Goal: Transaction & Acquisition: Subscribe to service/newsletter

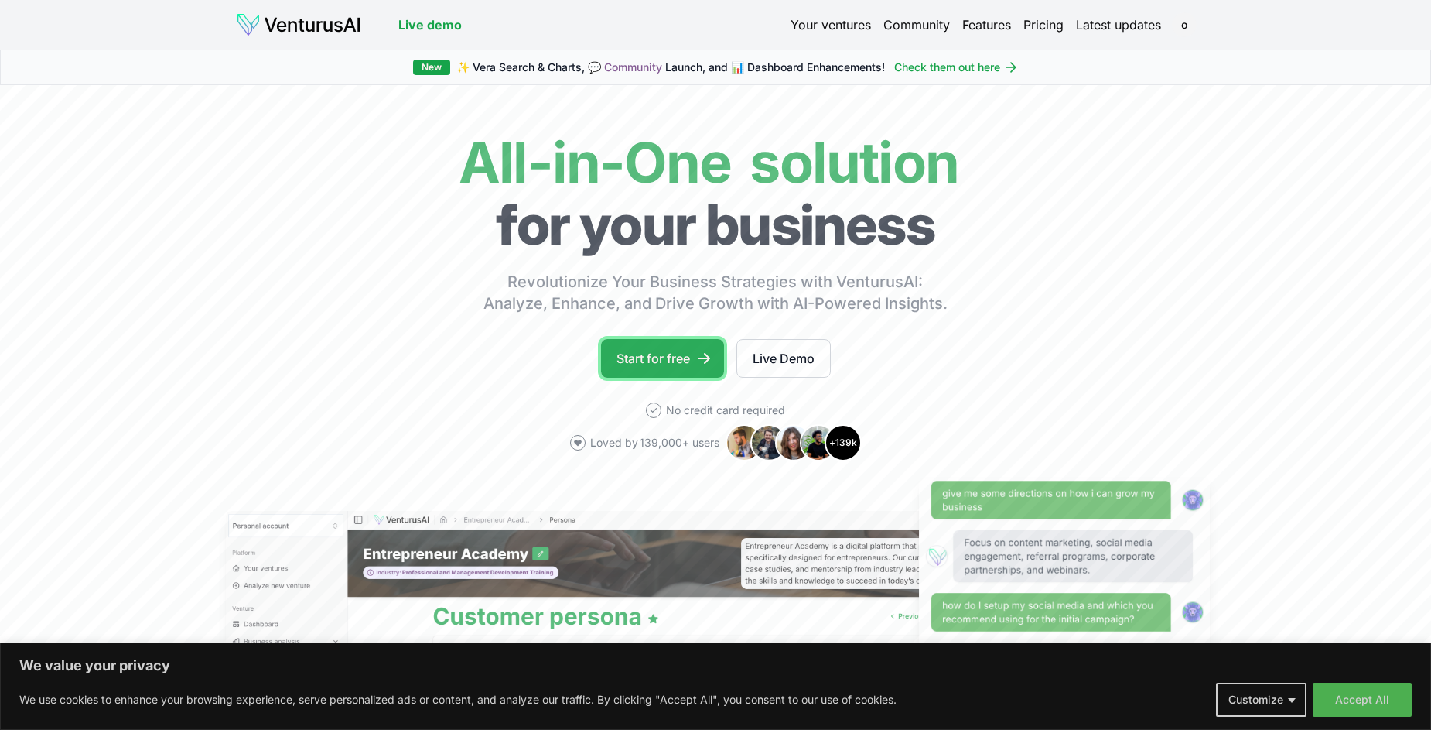
click at [641, 355] on link "Start for free" at bounding box center [662, 358] width 123 height 39
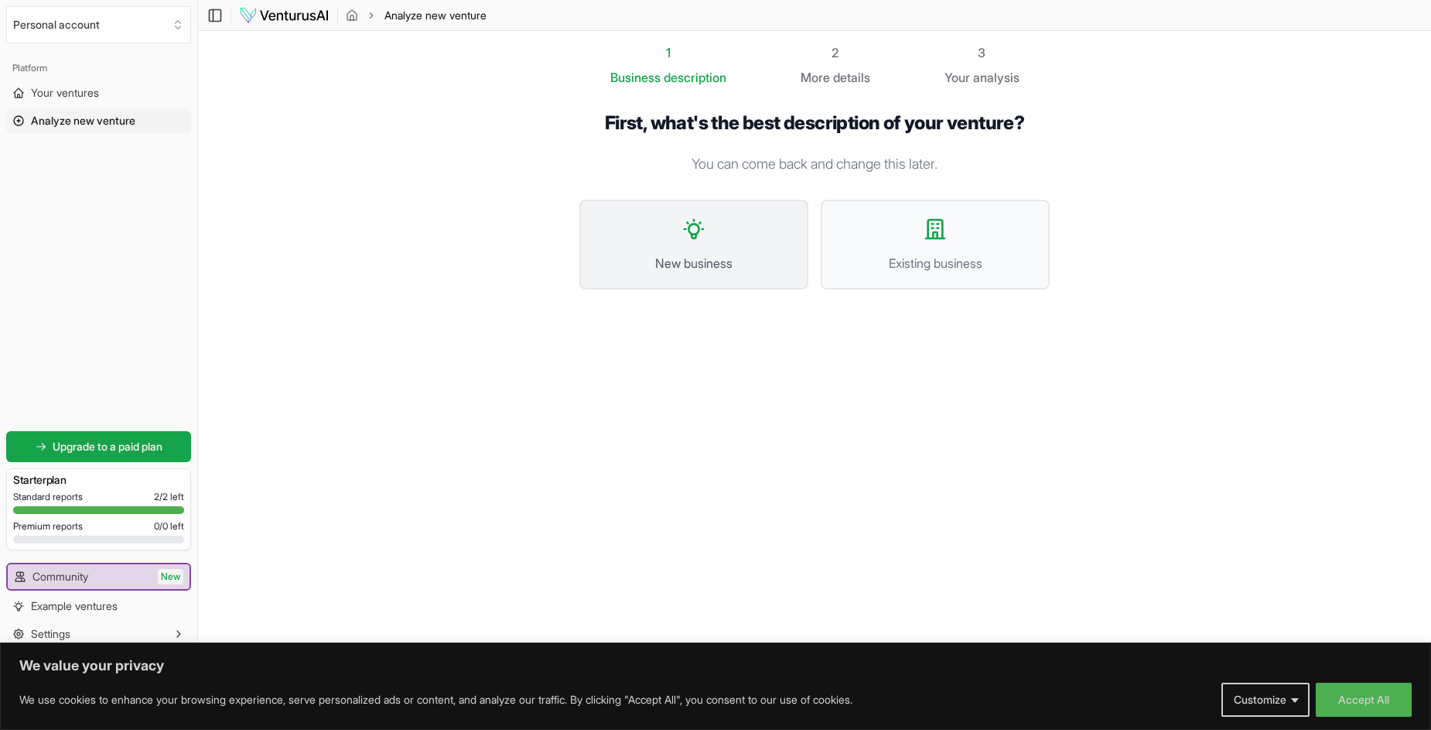
click at [687, 232] on icon at bounding box center [694, 229] width 25 height 25
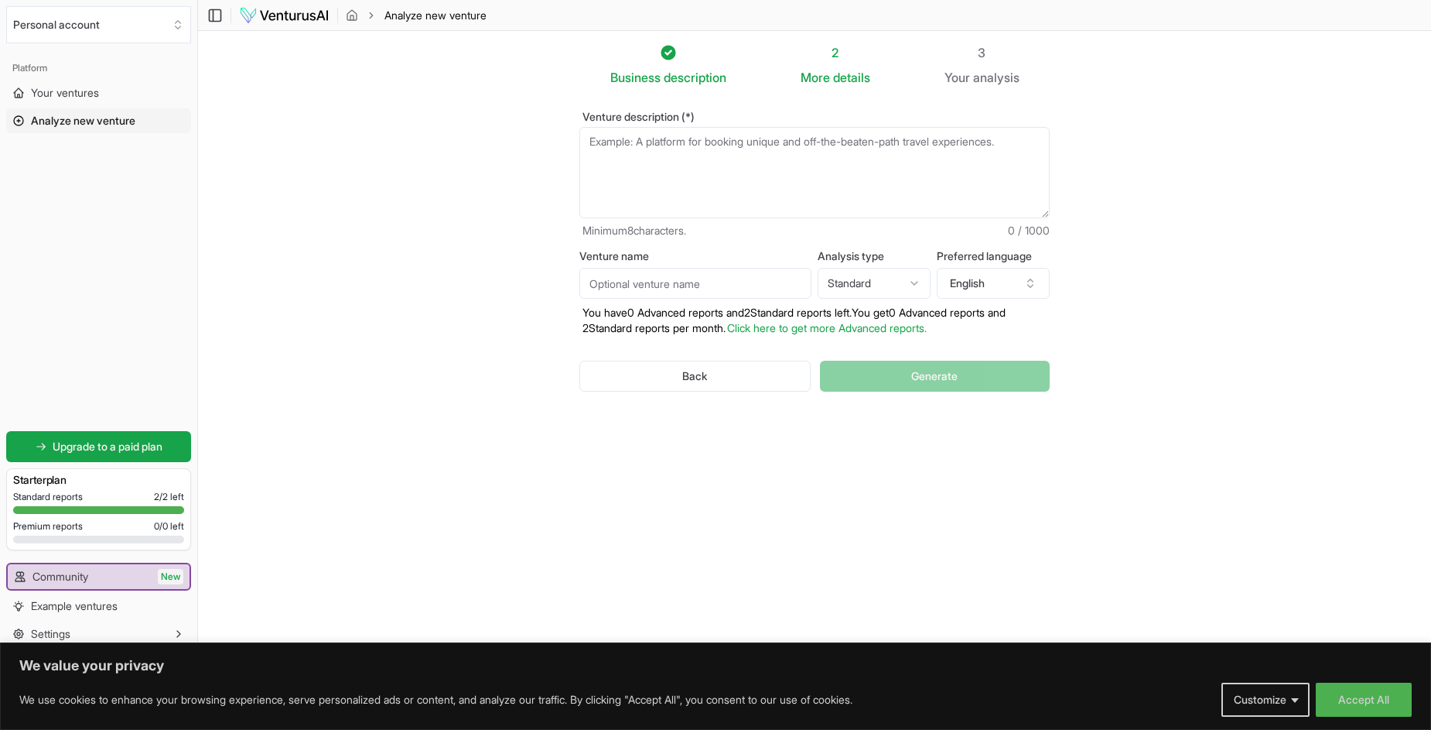
click at [612, 190] on textarea "Venture description (*)" at bounding box center [814, 172] width 470 height 91
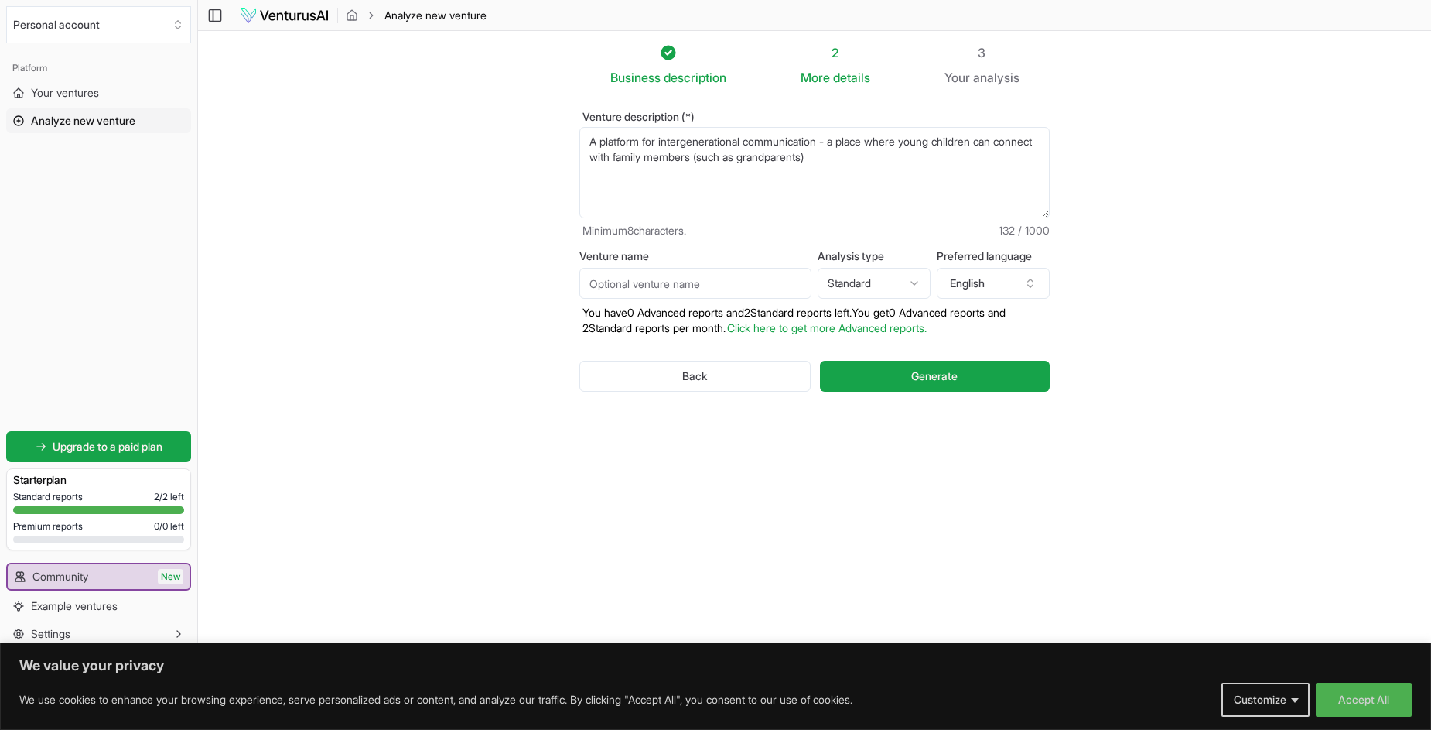
click at [864, 157] on textarea "A platform for intergenerational communication - a place where young children c…" at bounding box center [814, 172] width 470 height 91
click at [751, 170] on textarea "A platform for intergenerational communication - a place where young children c…" at bounding box center [814, 172] width 470 height 91
click at [662, 285] on input "Venture name" at bounding box center [695, 283] width 232 height 31
click at [913, 282] on html "We value your privacy We use cookies to enhance your browsing experience, serve…" at bounding box center [715, 365] width 1431 height 730
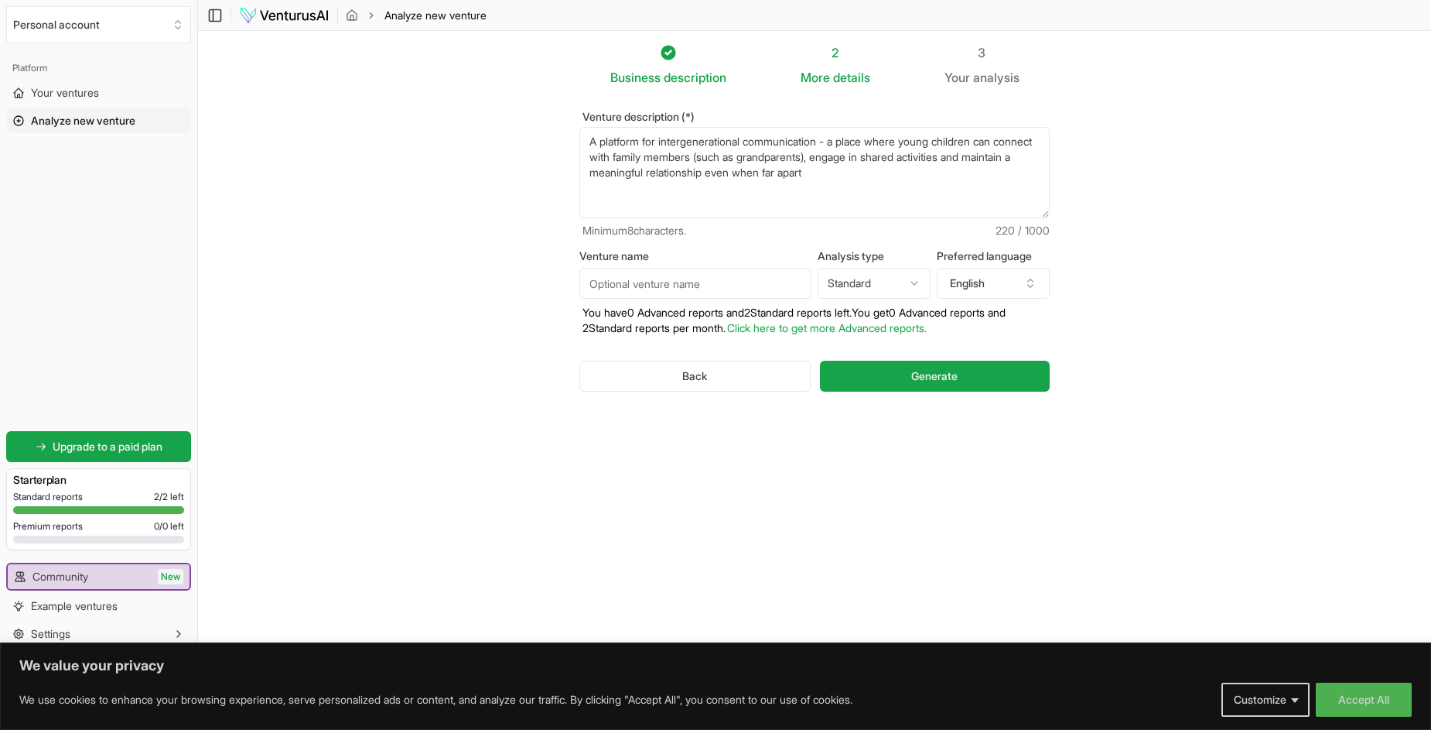
click at [872, 171] on textarea "A platform for intergenerational communication - a place where young children c…" at bounding box center [814, 172] width 470 height 91
click at [959, 188] on textarea "A platform for intergenerational communication - a place where young children c…" at bounding box center [814, 172] width 470 height 91
click at [973, 172] on textarea "A platform for intergenerational communication - a place where young children c…" at bounding box center [814, 172] width 470 height 91
click at [940, 189] on textarea "A platform for intergenerational communication - a place where young children c…" at bounding box center [814, 172] width 470 height 91
type textarea "A platform for intergenerational communication - a place where young children c…"
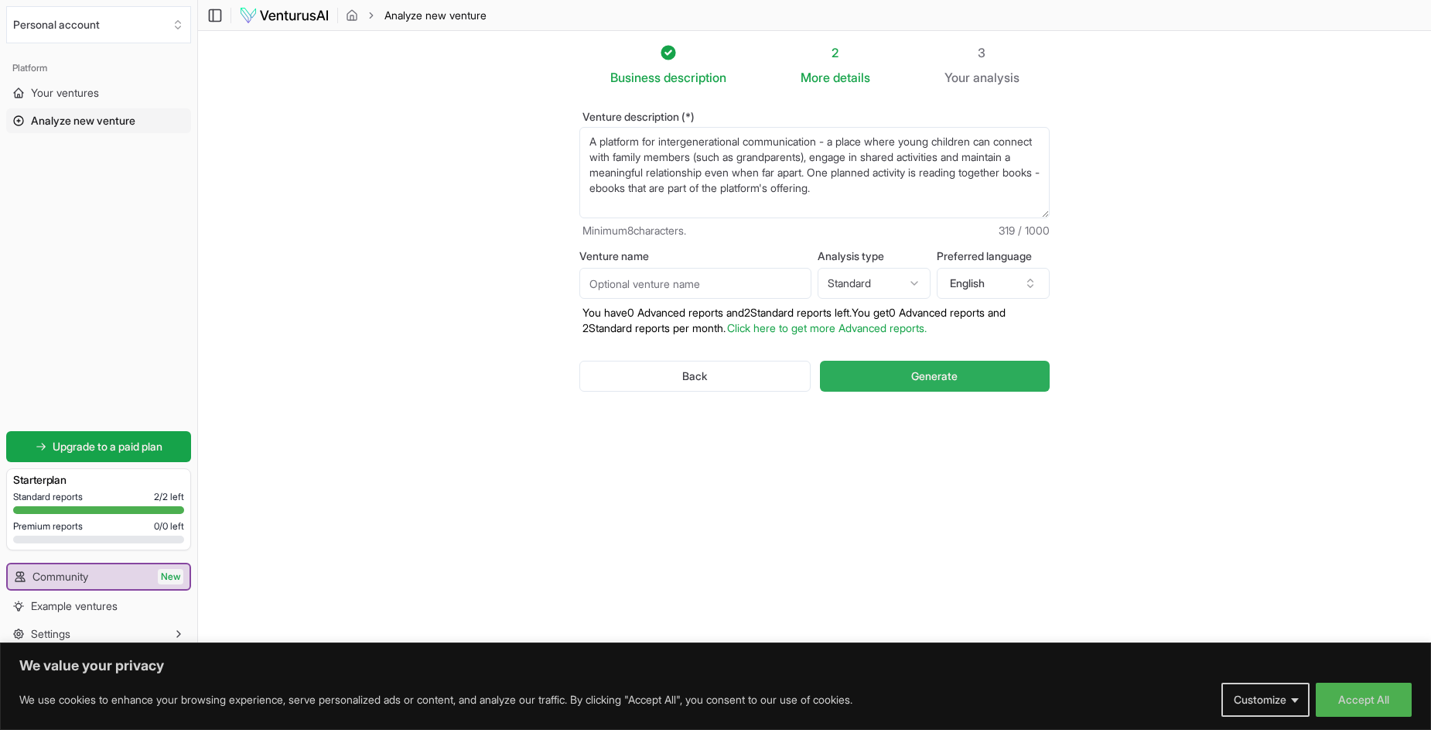
click at [932, 382] on span "Generate" at bounding box center [934, 375] width 46 height 15
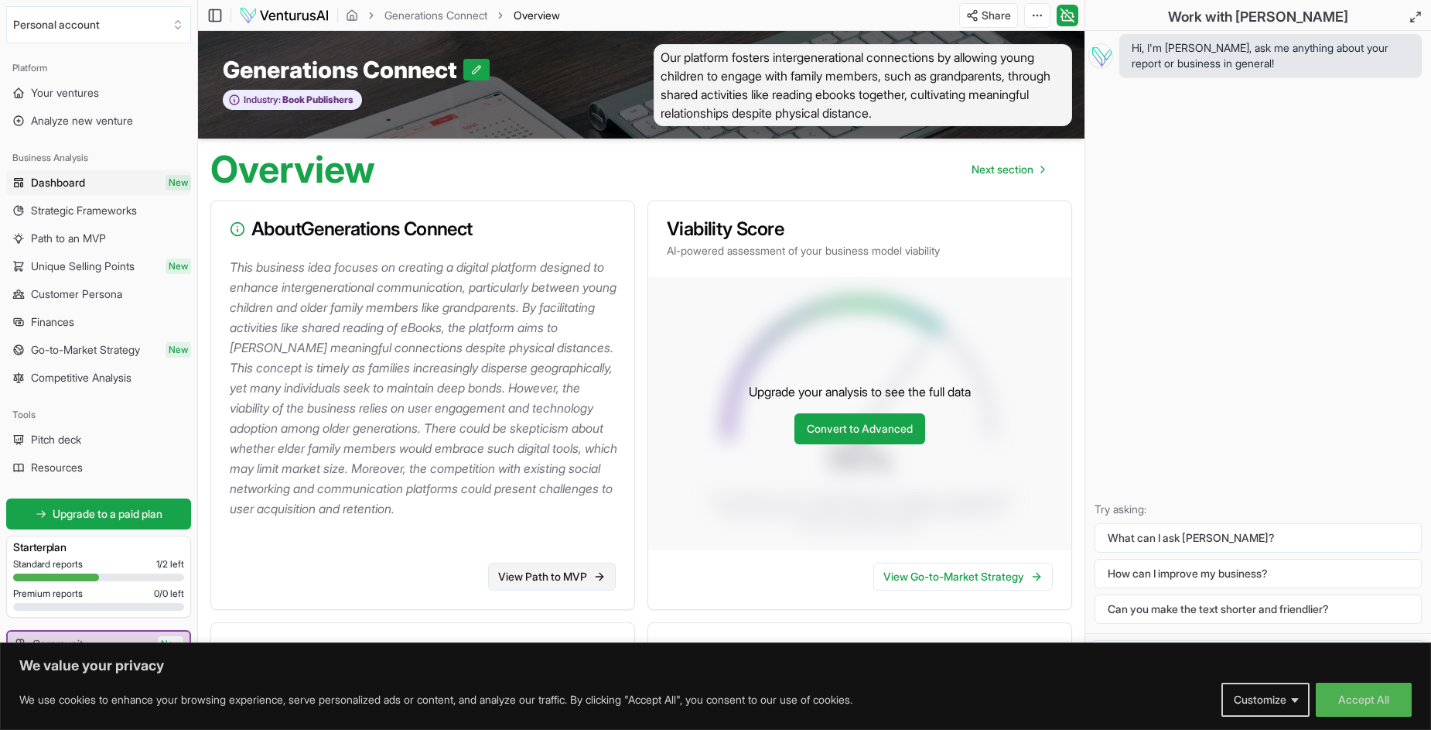
click at [534, 582] on link "View Path to MVP" at bounding box center [552, 576] width 128 height 28
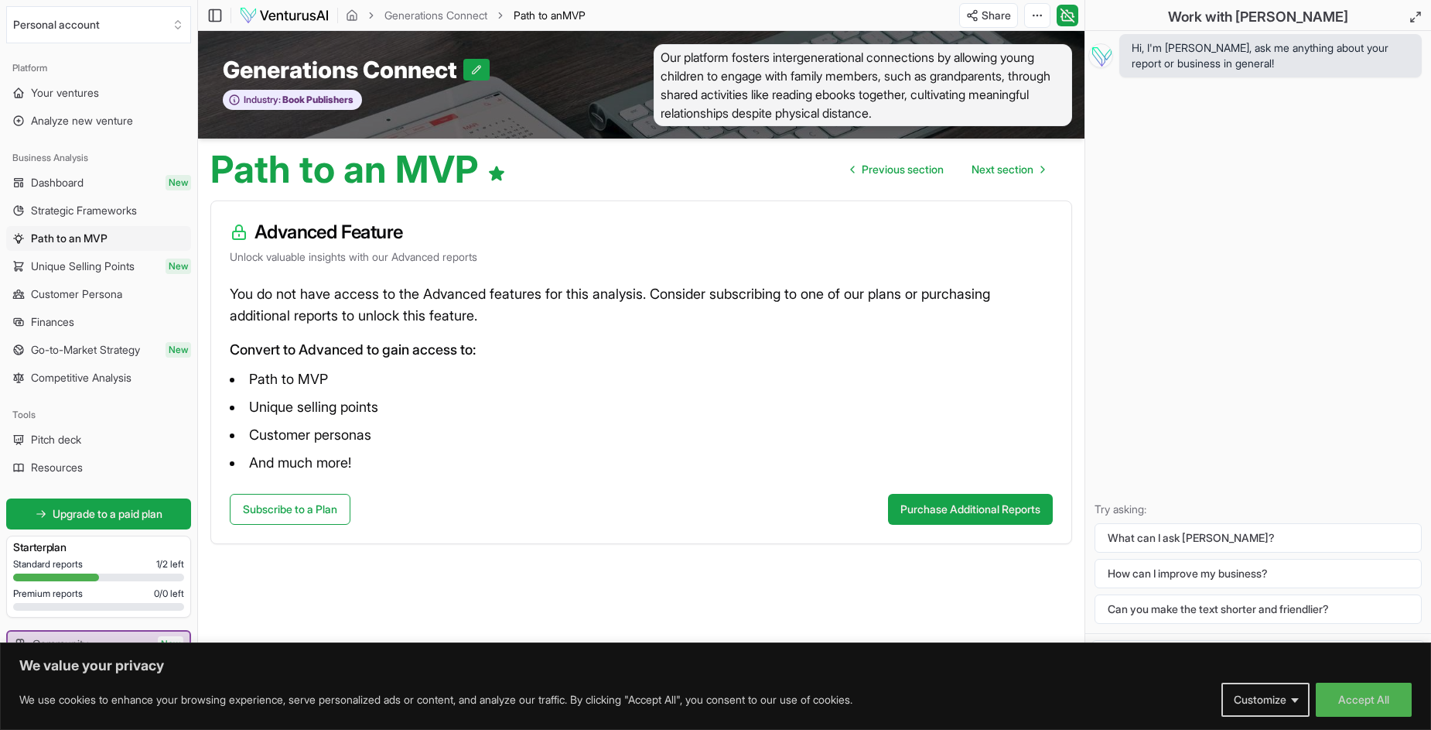
scroll to position [1, 0]
click at [285, 511] on link "Subscribe to a Plan" at bounding box center [290, 508] width 121 height 31
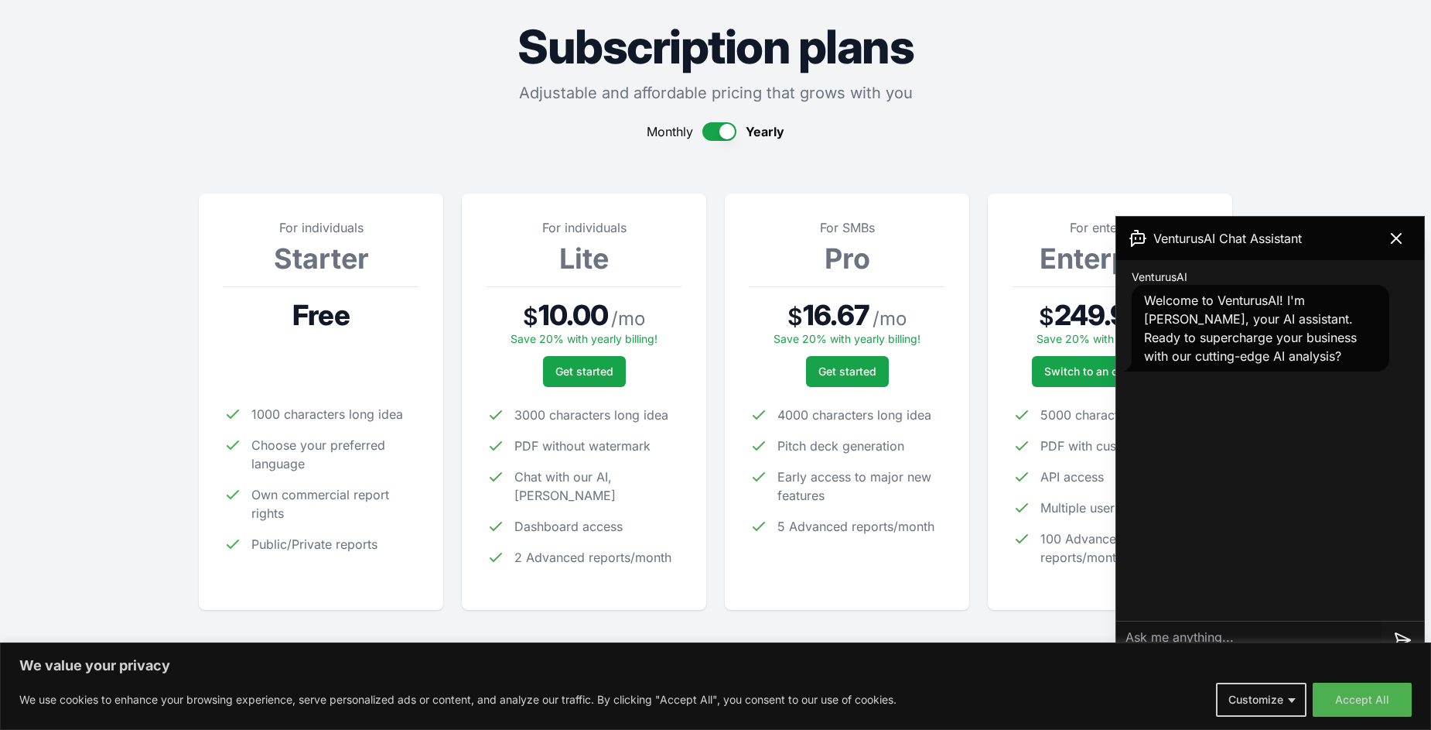
scroll to position [232, 0]
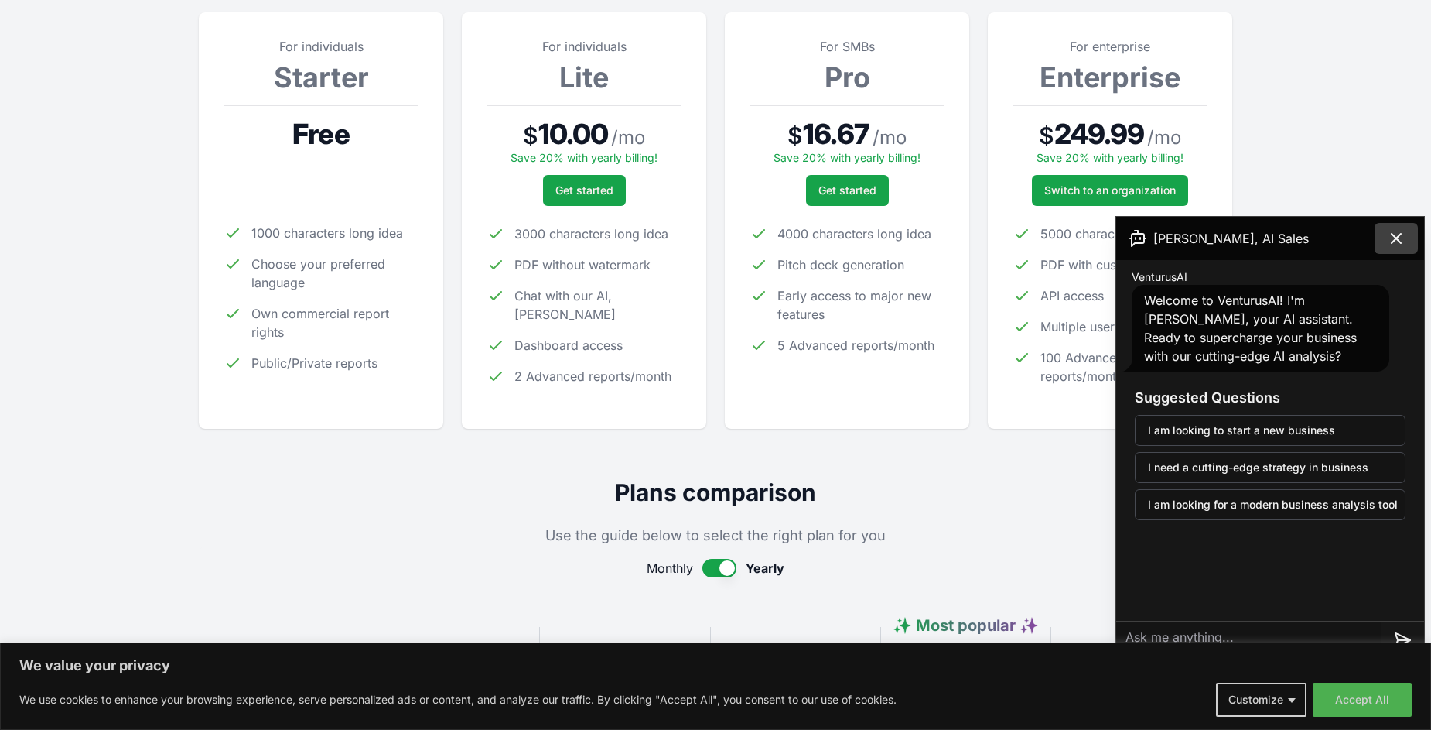
click at [1395, 235] on icon at bounding box center [1396, 238] width 19 height 19
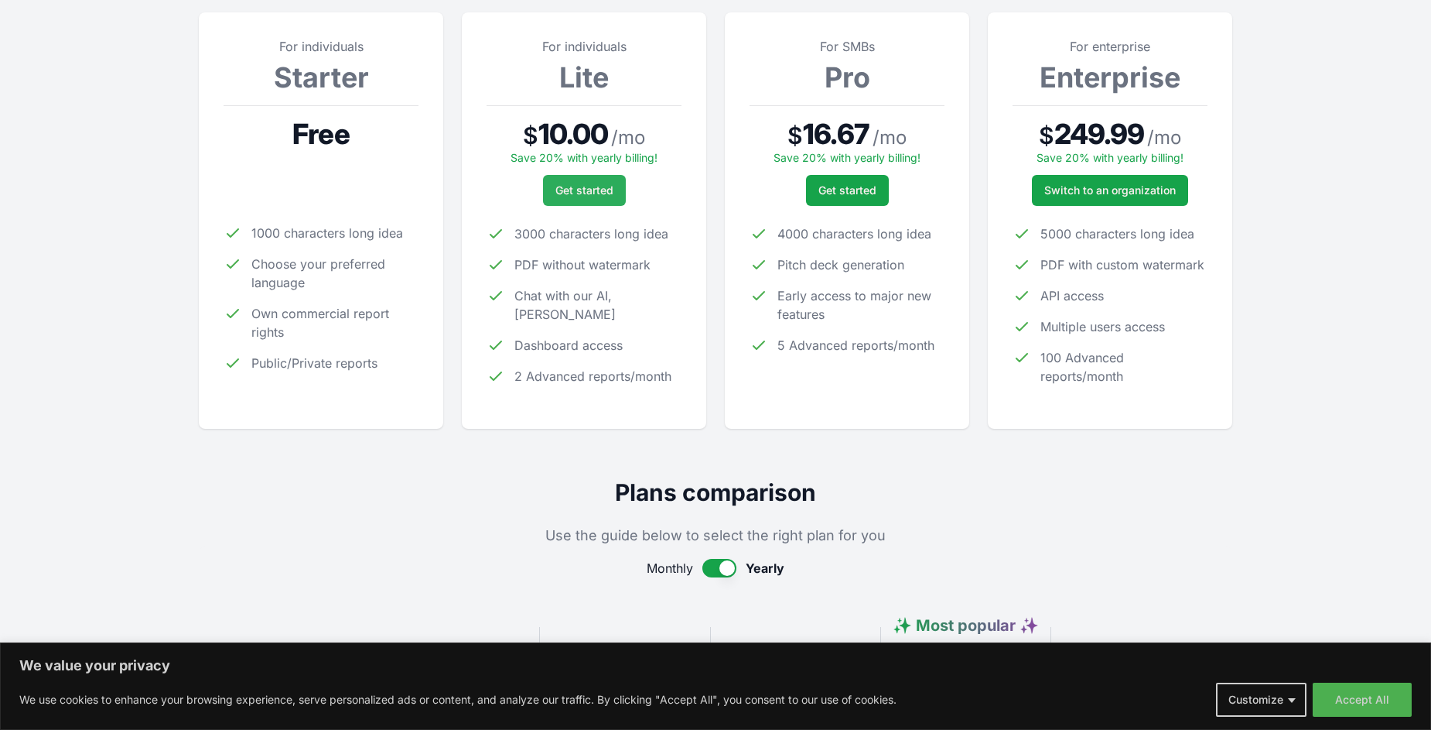
click at [580, 193] on span "Get started" at bounding box center [585, 190] width 58 height 15
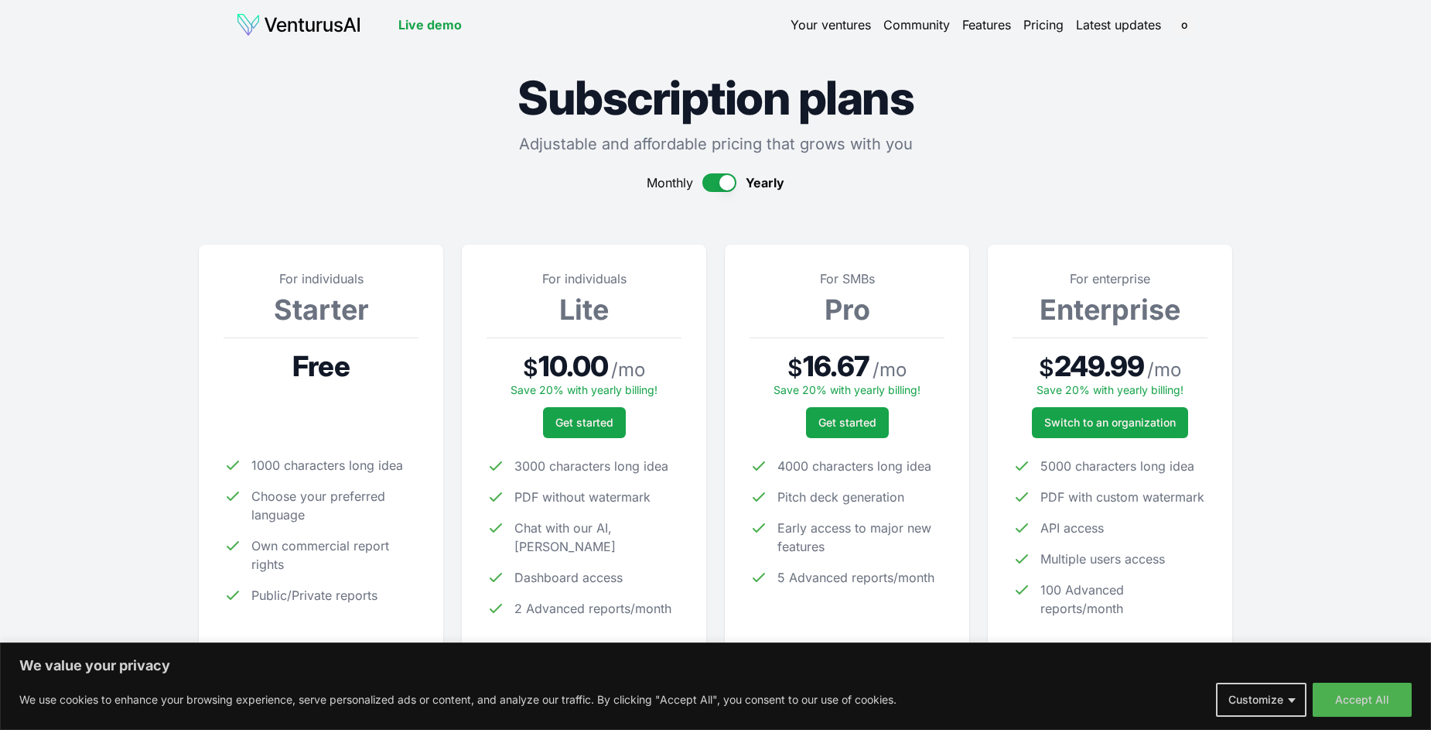
scroll to position [232, 0]
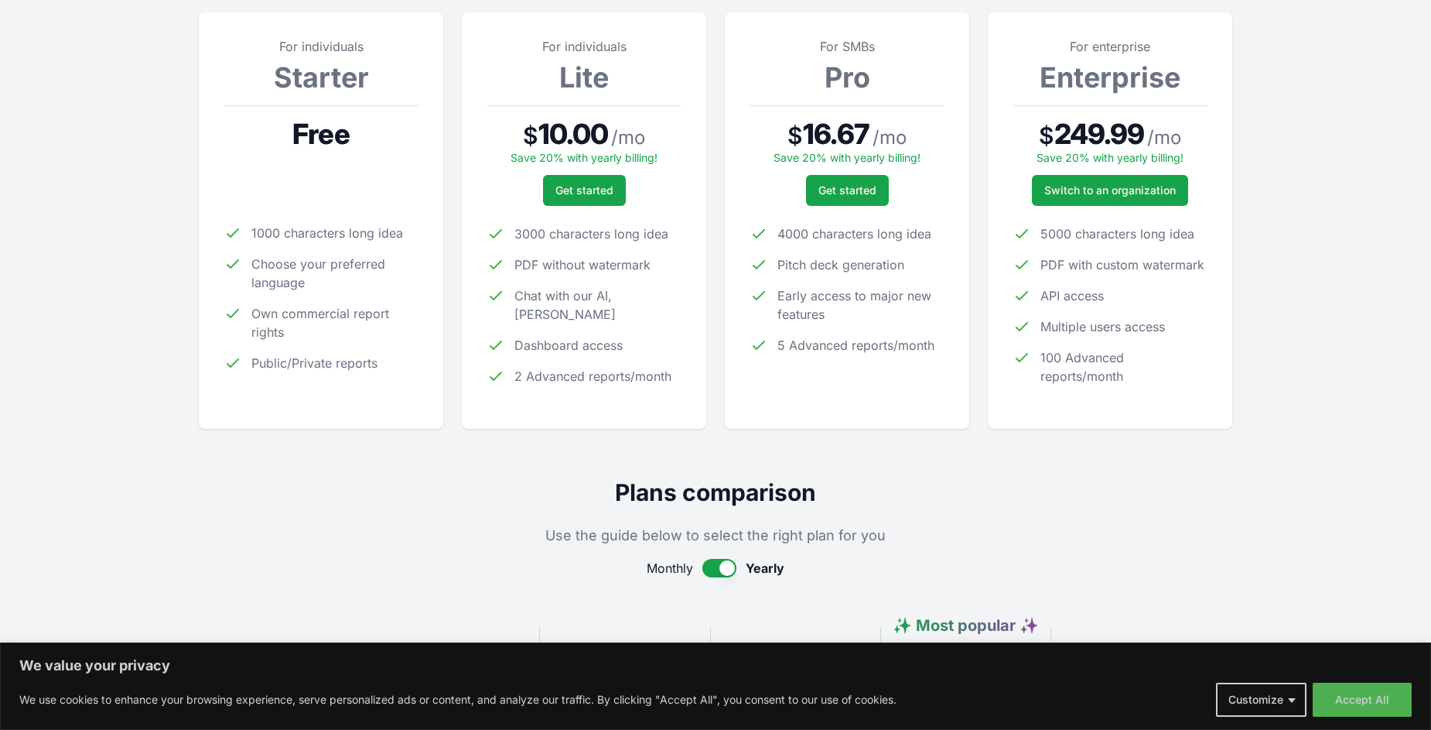
click at [714, 569] on button "button" at bounding box center [720, 568] width 34 height 19
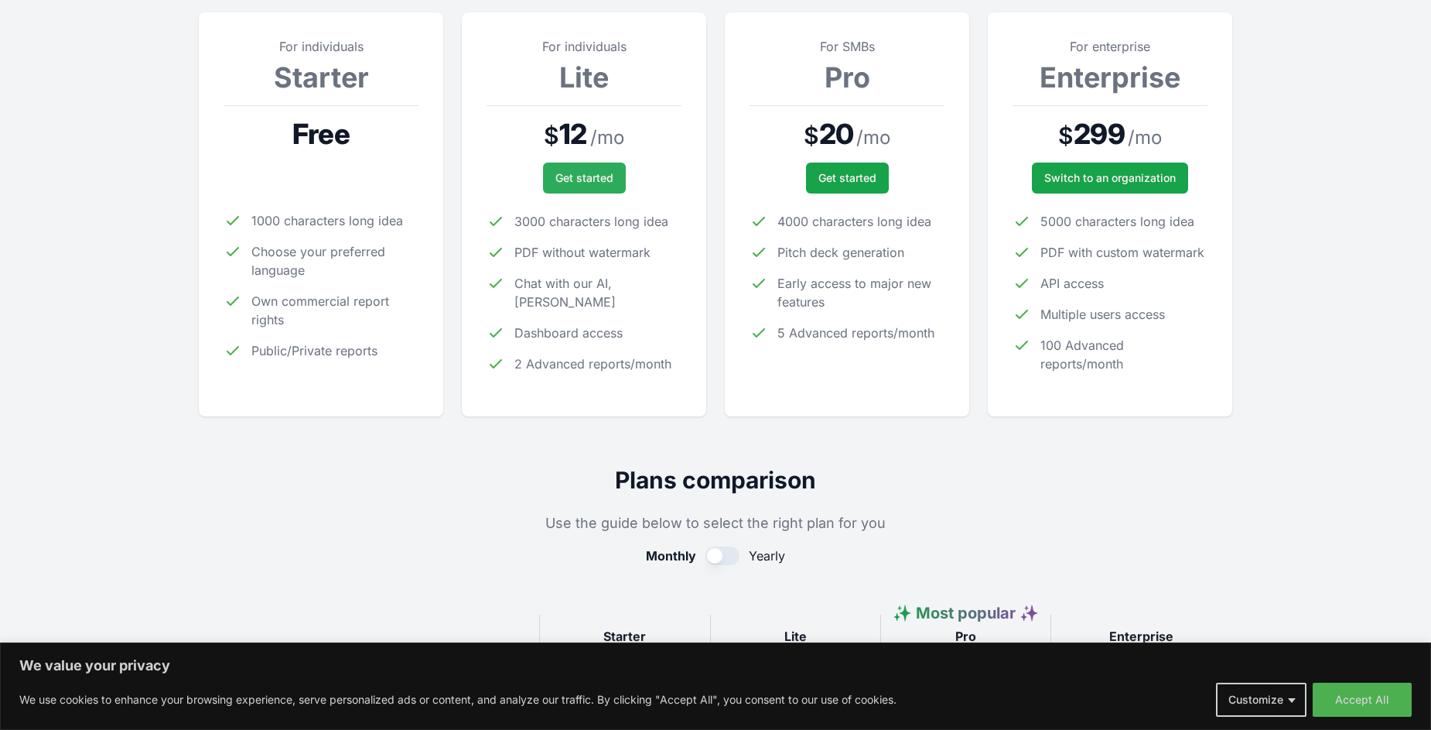
click at [575, 178] on span "Get started" at bounding box center [585, 177] width 58 height 15
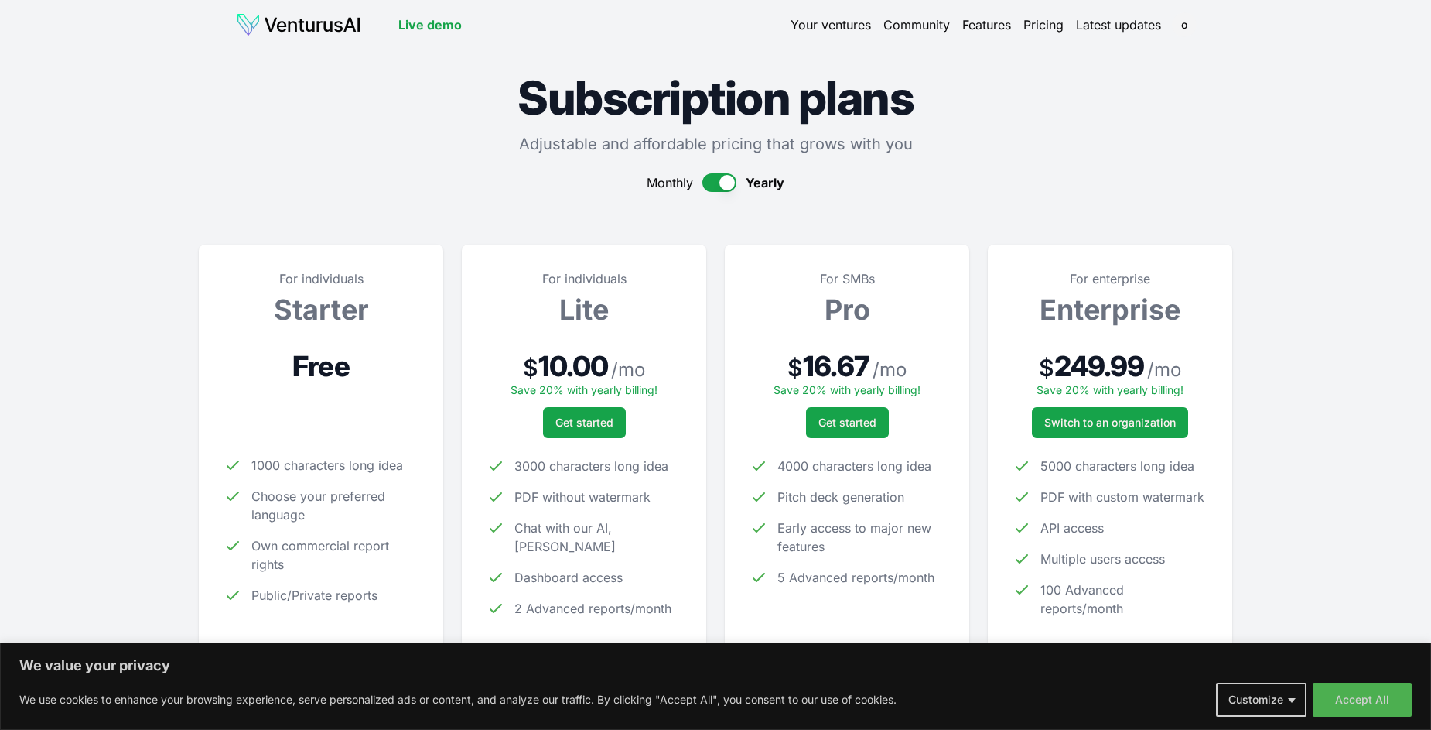
scroll to position [232, 0]
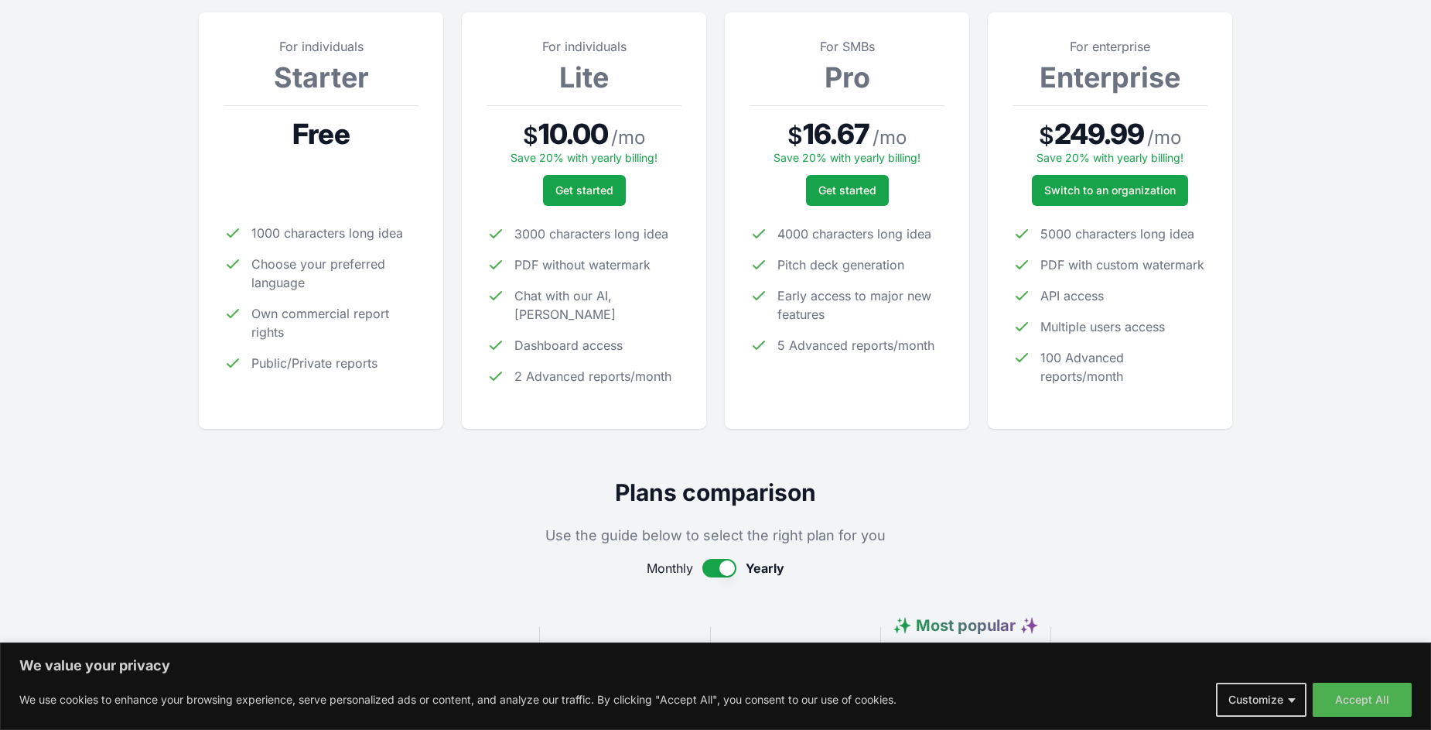
click at [713, 573] on button "button" at bounding box center [720, 568] width 34 height 19
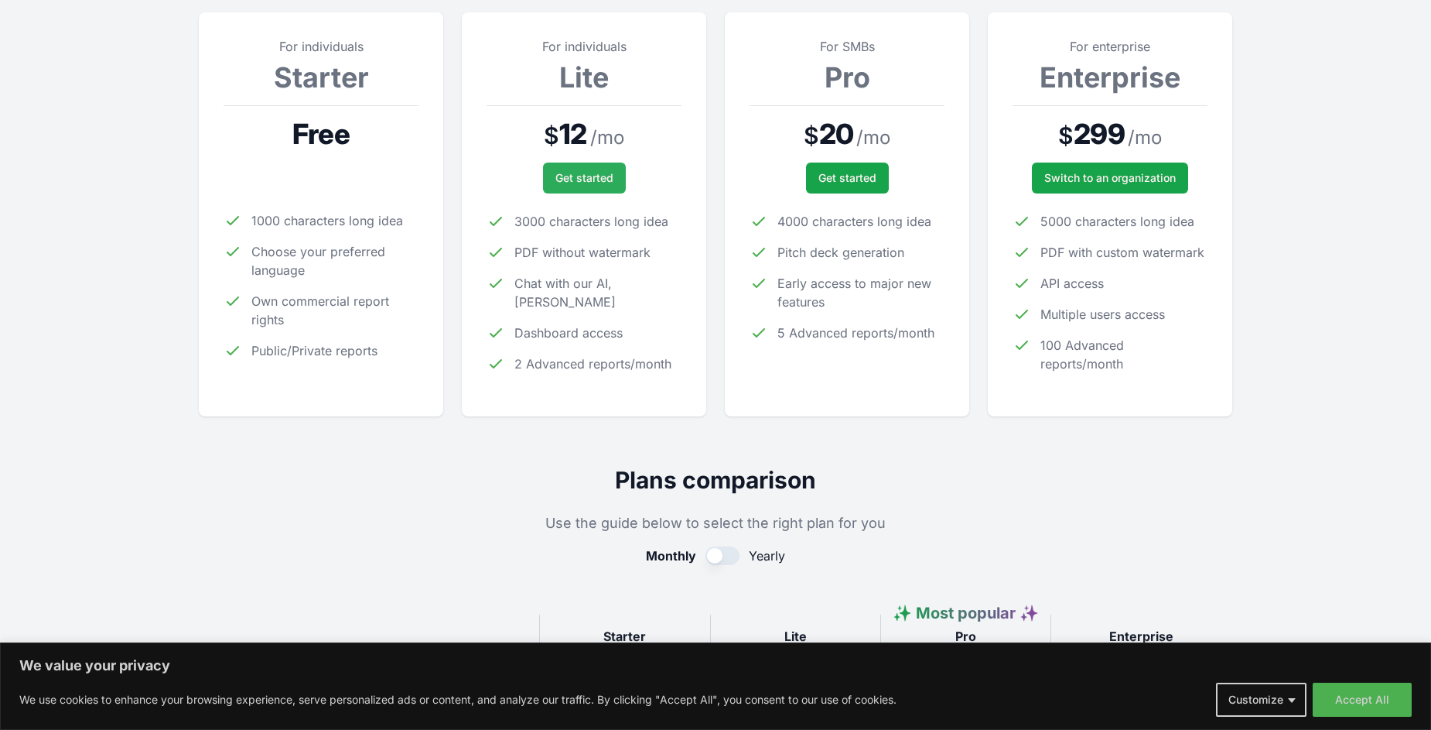
click at [579, 176] on span "Get started" at bounding box center [585, 177] width 58 height 15
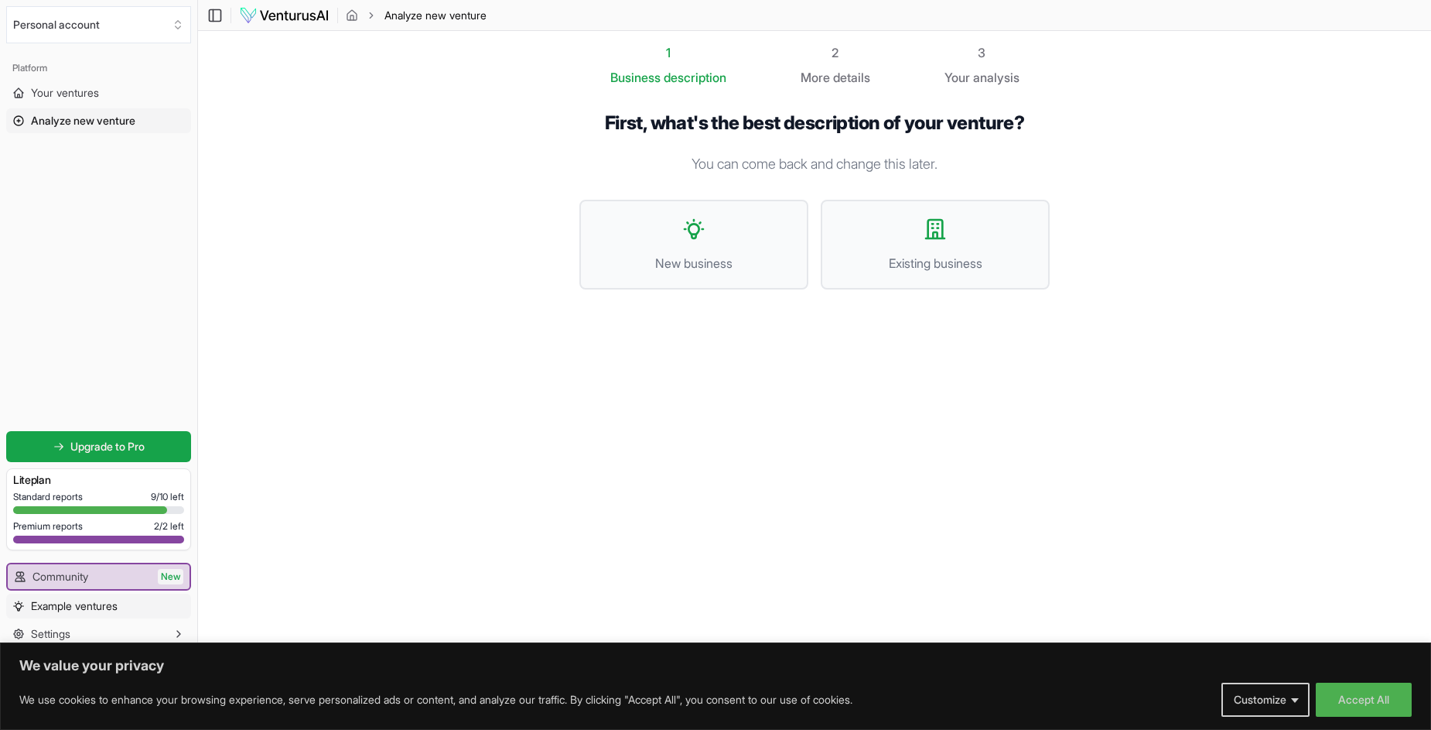
scroll to position [1, 0]
click at [1296, 703] on button "Customize" at bounding box center [1266, 699] width 88 height 34
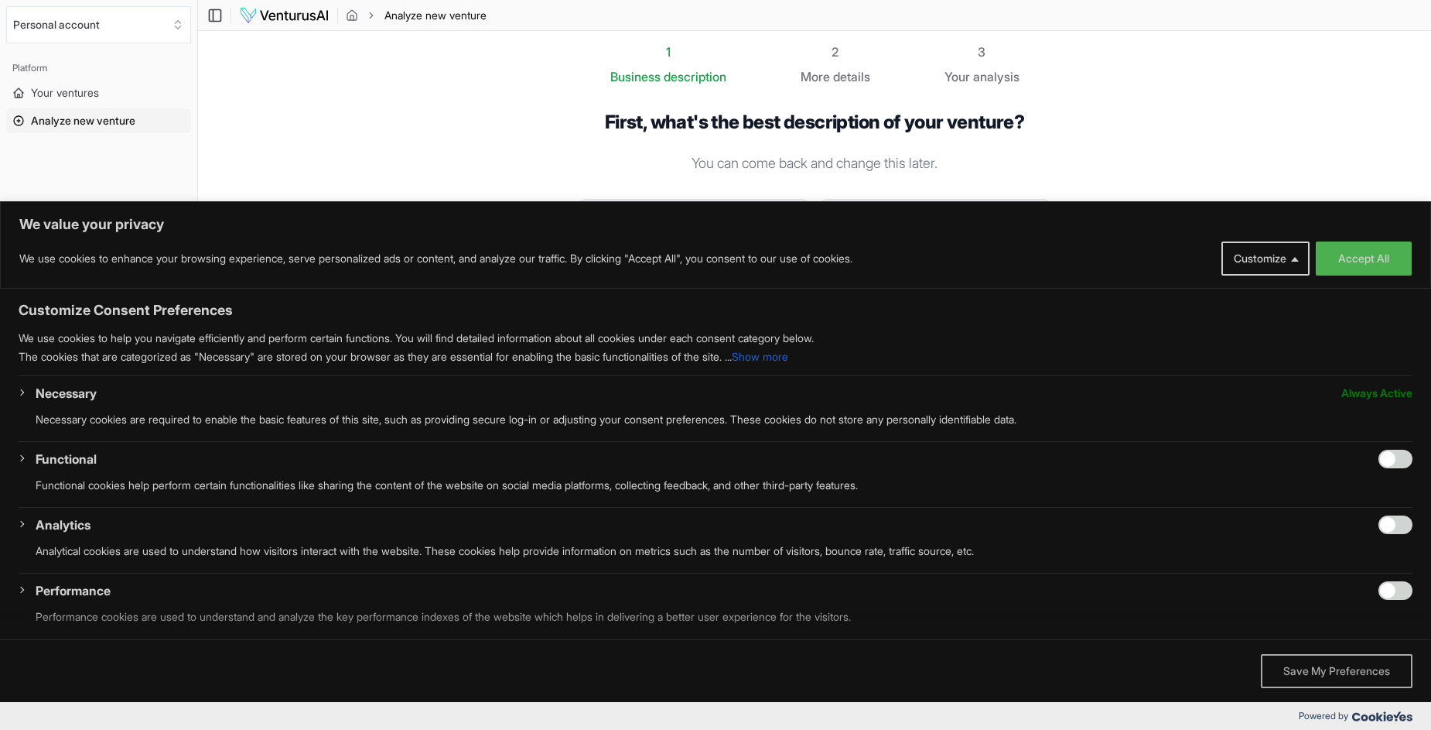
click at [1311, 672] on button "Save My Preferences" at bounding box center [1337, 671] width 152 height 34
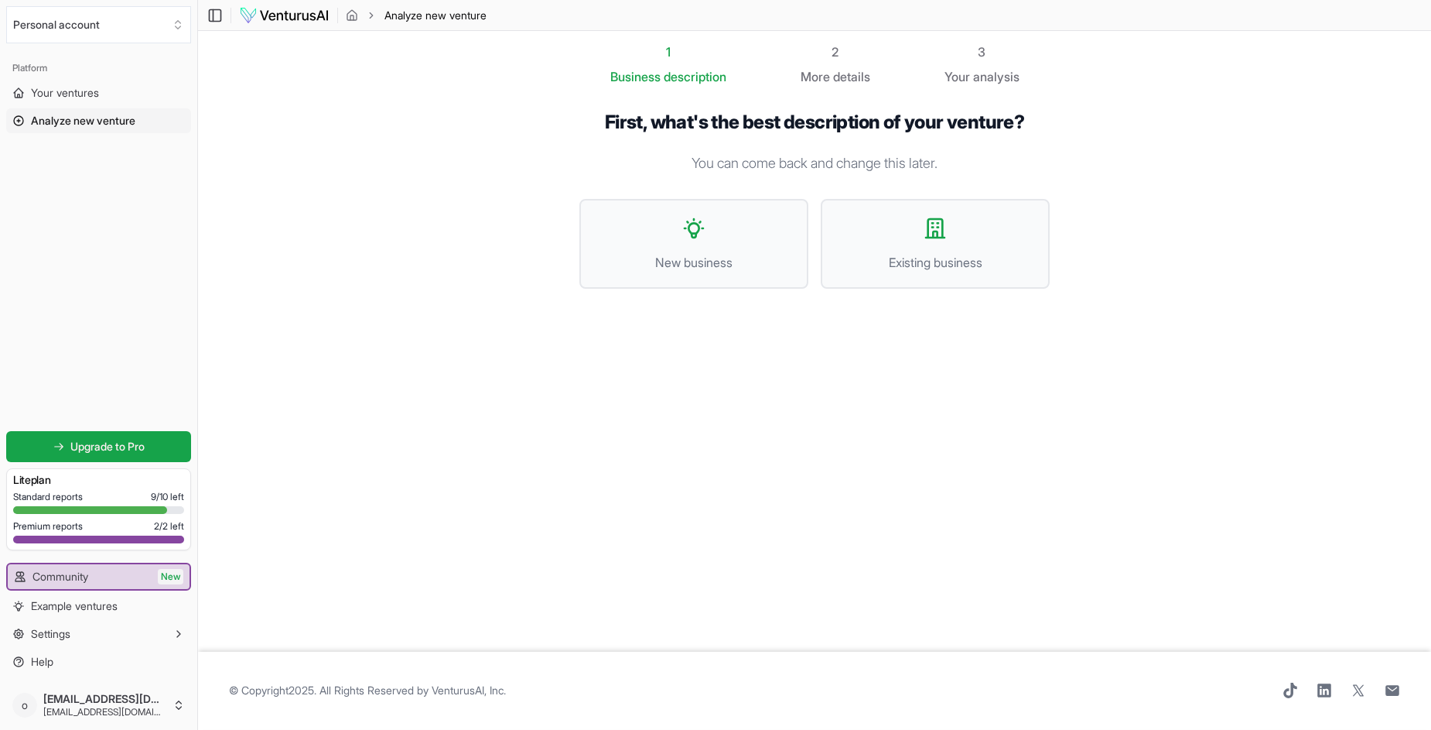
scroll to position [0, 0]
click at [59, 93] on span "Your ventures" at bounding box center [65, 92] width 68 height 15
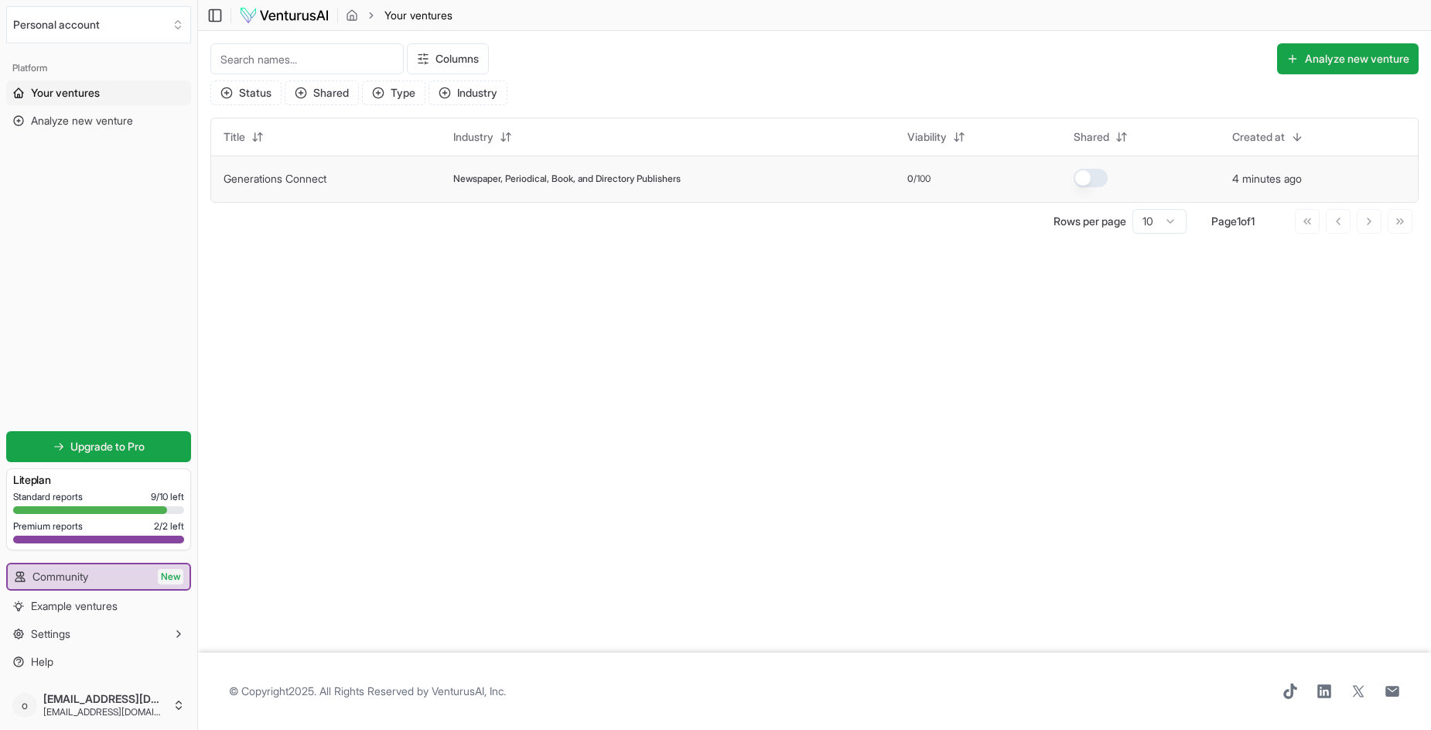
click at [805, 184] on div "Newspaper, Periodical, Book, and Directory Publishers" at bounding box center [667, 179] width 429 height 12
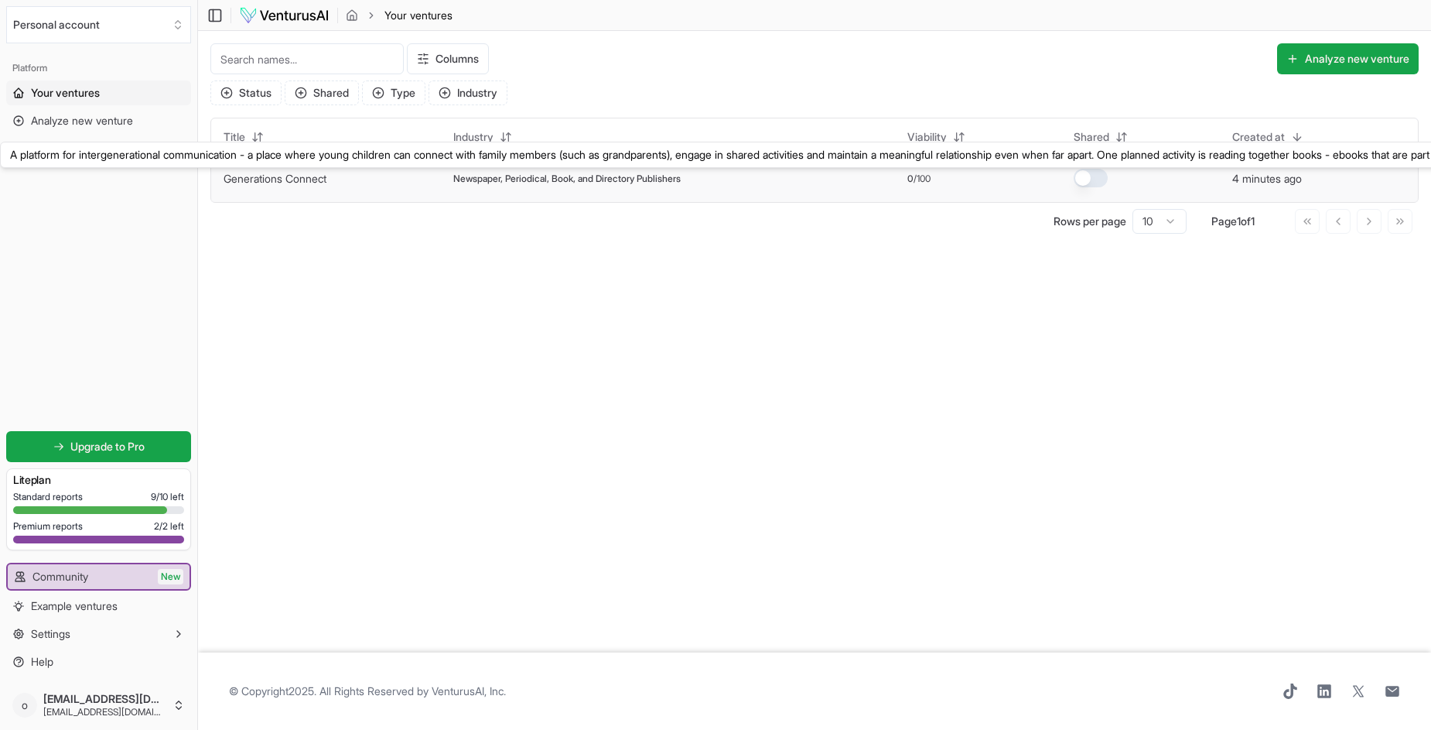
click at [282, 180] on link "Generations Connect" at bounding box center [275, 178] width 103 height 13
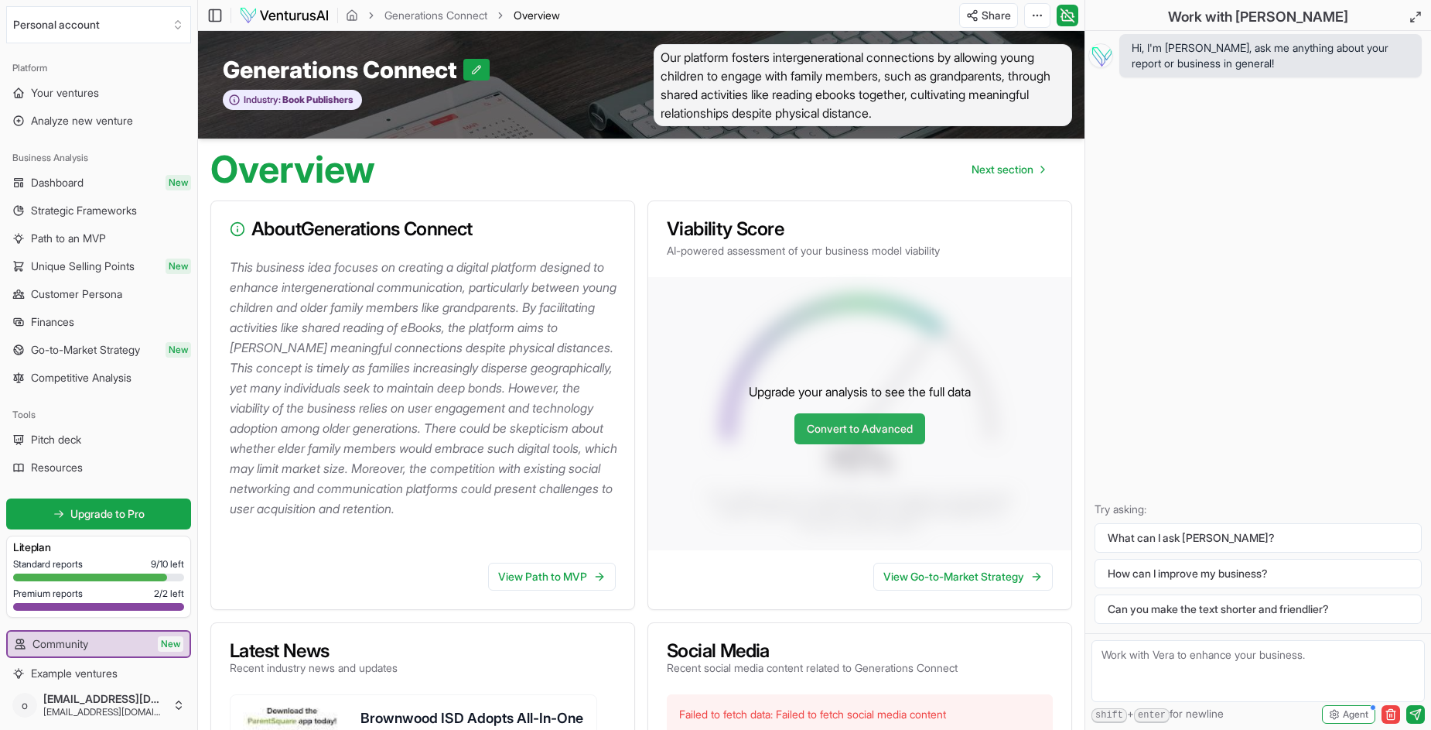
click at [826, 433] on link "Convert to Advanced" at bounding box center [860, 428] width 131 height 31
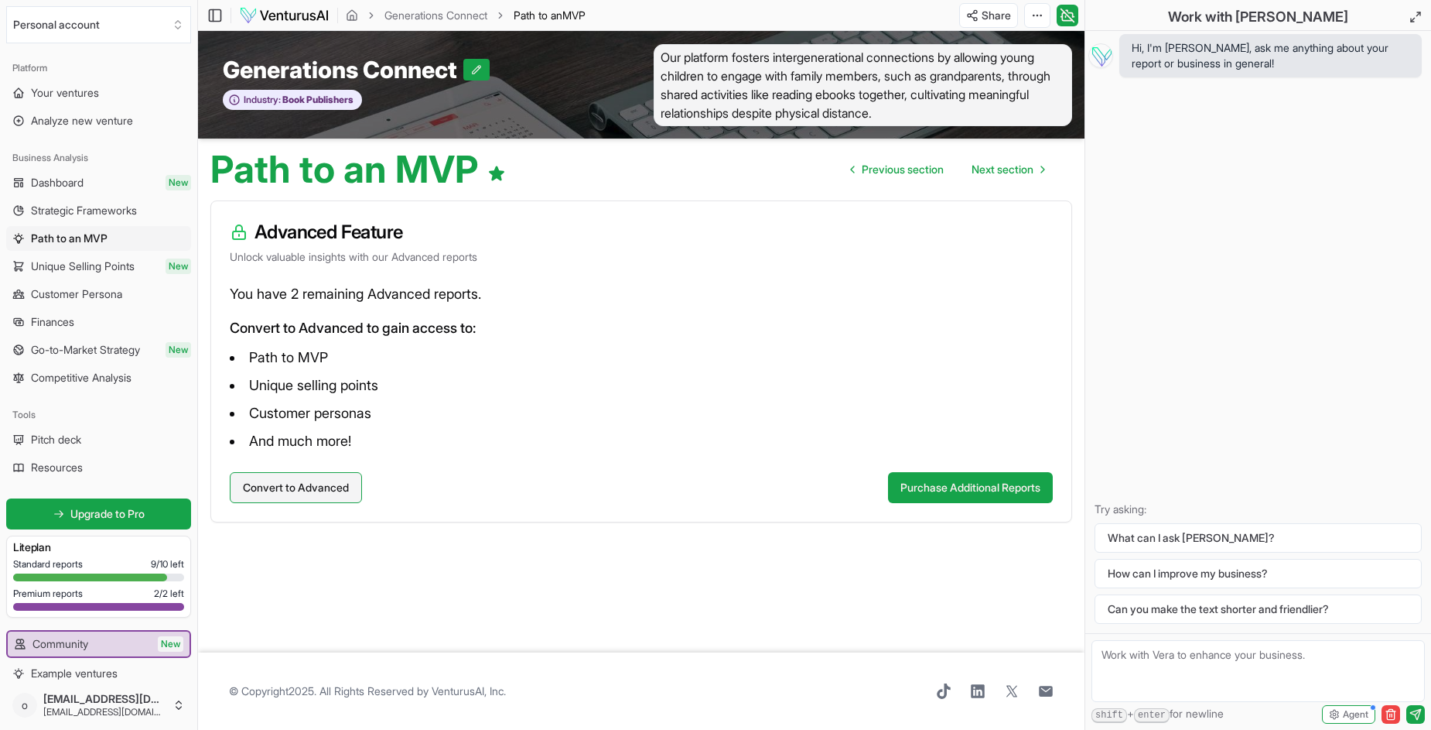
click at [300, 484] on button "Convert to Advanced" at bounding box center [296, 487] width 132 height 31
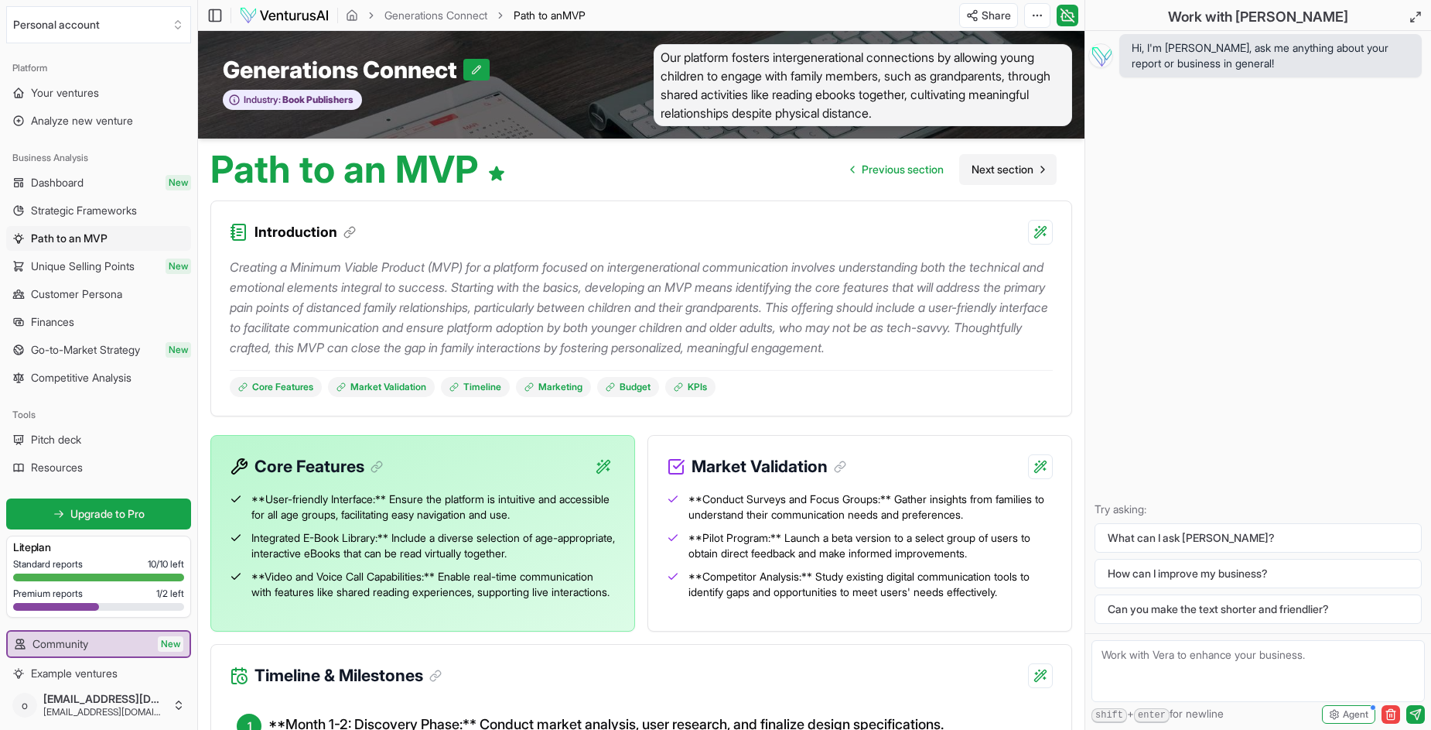
click at [986, 169] on span "Next section" at bounding box center [1003, 169] width 62 height 15
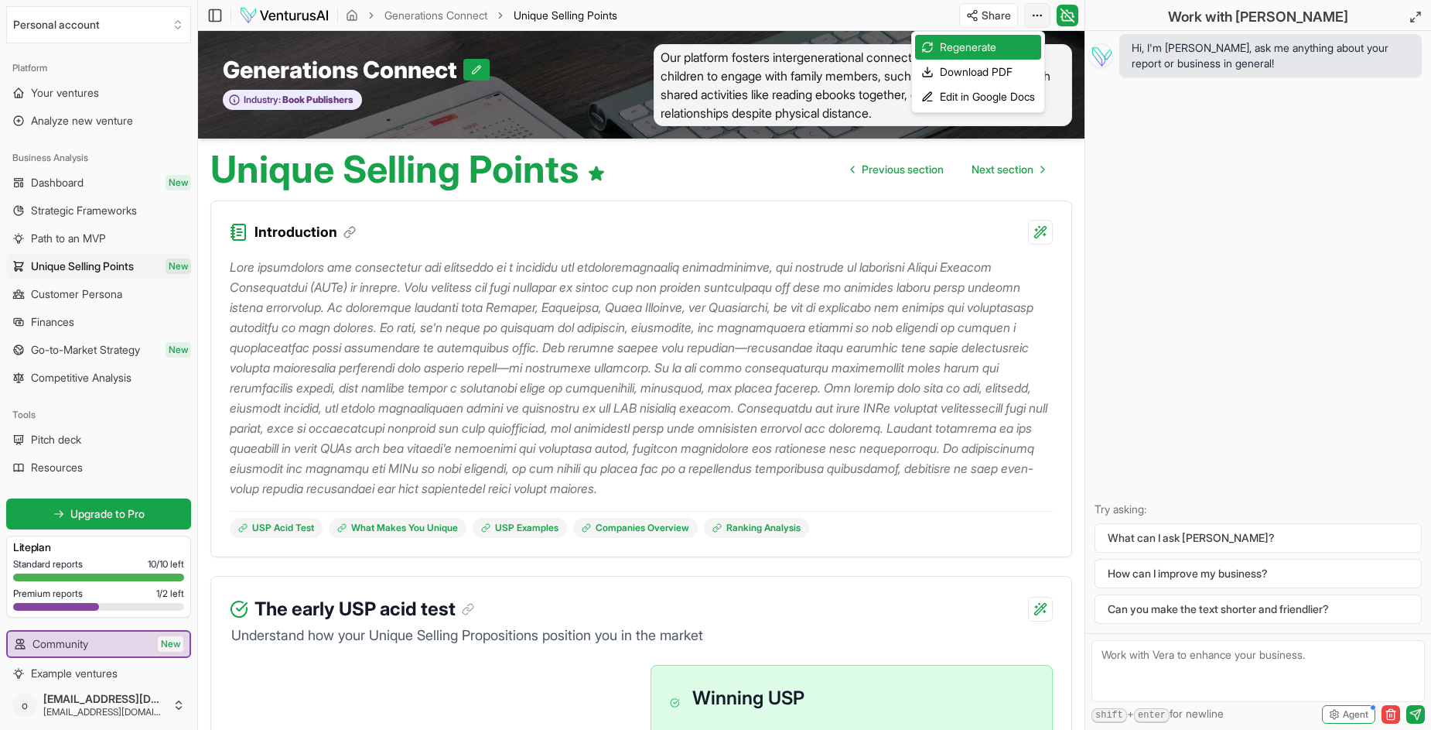
click at [1033, 18] on html "We value your privacy We use cookies to enhance your browsing experience, serve…" at bounding box center [715, 365] width 1431 height 730
click at [692, 166] on html "We value your privacy We use cookies to enhance your browsing experience, serve…" at bounding box center [715, 365] width 1431 height 730
click at [986, 169] on span "Next section" at bounding box center [1003, 169] width 62 height 15
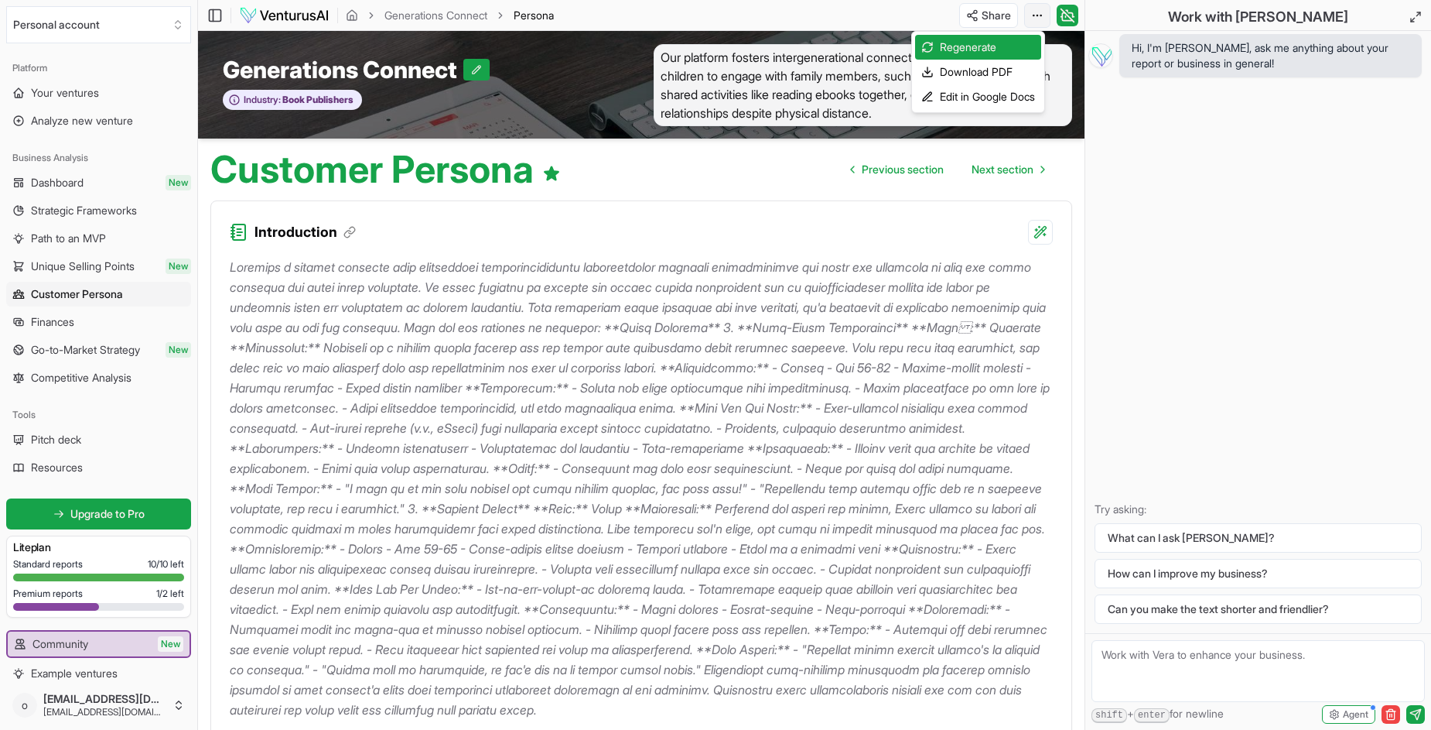
click at [1038, 12] on html "We value your privacy We use cookies to enhance your browsing experience, serve…" at bounding box center [715, 365] width 1431 height 730
click at [973, 72] on div "Download PDF" at bounding box center [978, 72] width 126 height 25
